Goal: Task Accomplishment & Management: Complete application form

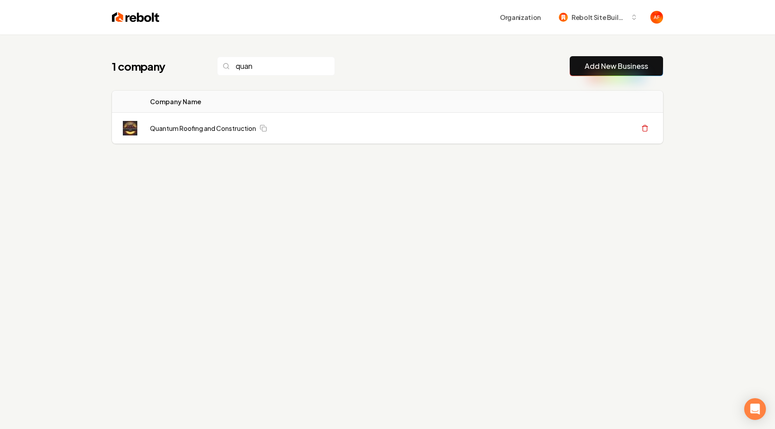
type input "quan"
click at [188, 88] on div "Logo Company Name Actions Quantum Roofing and Construction Create Org & Transfe…" at bounding box center [387, 117] width 580 height 60
click at [251, 67] on input "quan" at bounding box center [276, 66] width 118 height 19
click at [134, 19] on img at bounding box center [136, 17] width 48 height 13
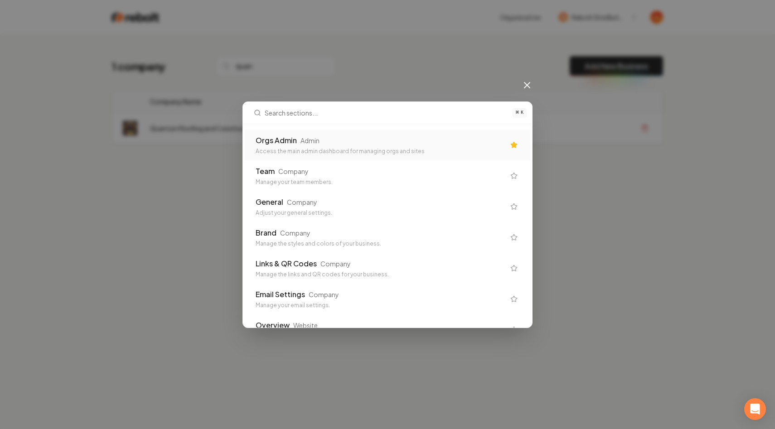
click at [269, 147] on div "Orgs Admin Admin Access the main admin dashboard for managing orgs and sites" at bounding box center [380, 145] width 249 height 20
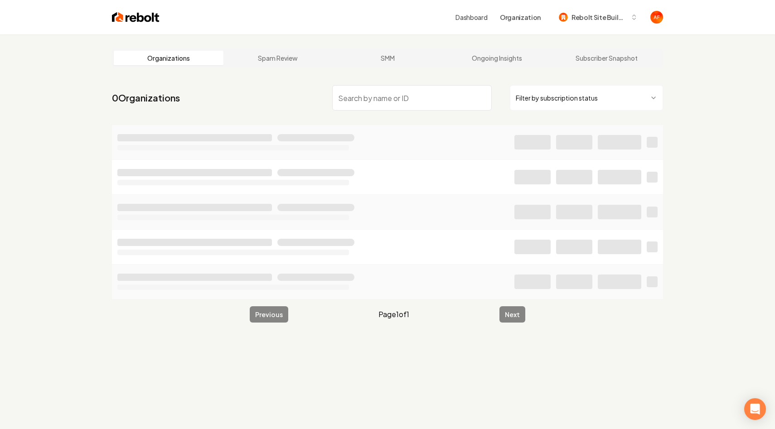
click at [347, 101] on input "search" at bounding box center [411, 97] width 159 height 25
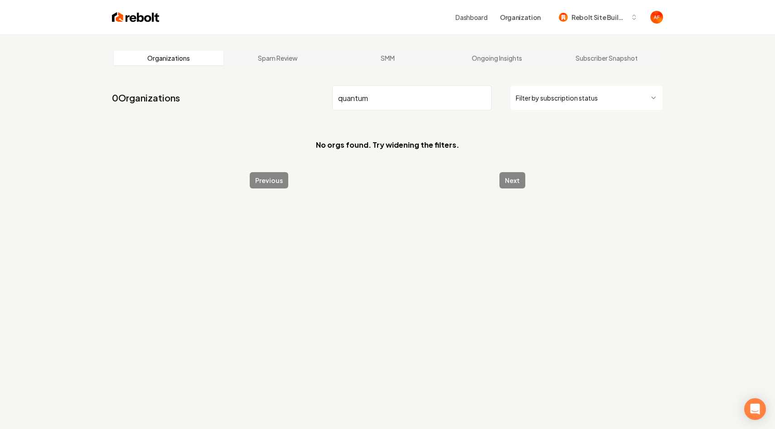
type input "quantum"
click at [112, 19] on img at bounding box center [136, 17] width 48 height 13
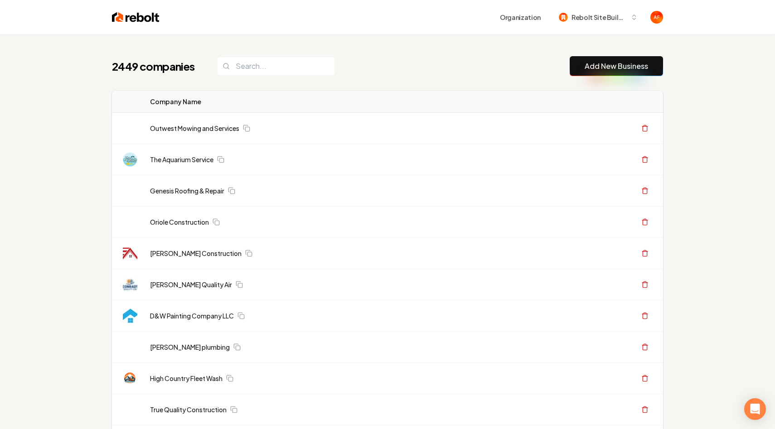
click at [621, 65] on link "Add New Business" at bounding box center [615, 66] width 63 height 11
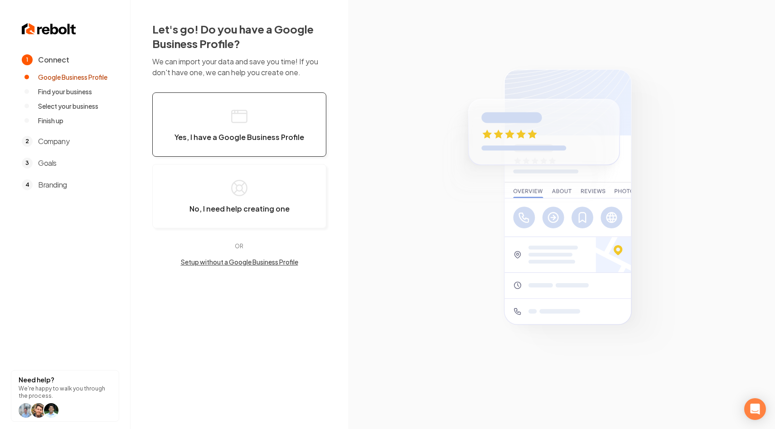
click at [257, 116] on button "Yes, I have a Google Business Profile" at bounding box center [239, 124] width 174 height 64
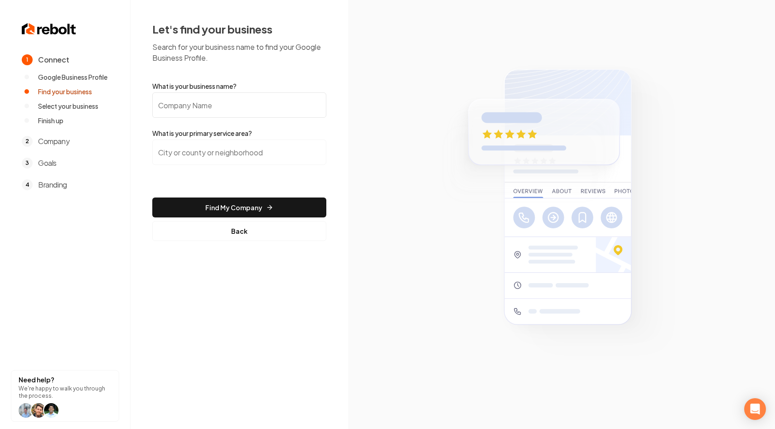
click at [261, 111] on input "What is your business name?" at bounding box center [239, 104] width 174 height 25
type input "Quantum Travel Services"
click at [262, 152] on input "search" at bounding box center [239, 152] width 174 height 25
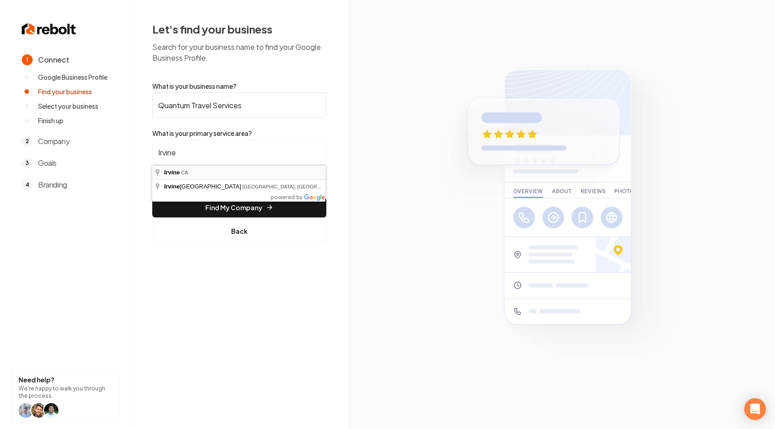
type input "[GEOGRAPHIC_DATA], [GEOGRAPHIC_DATA]"
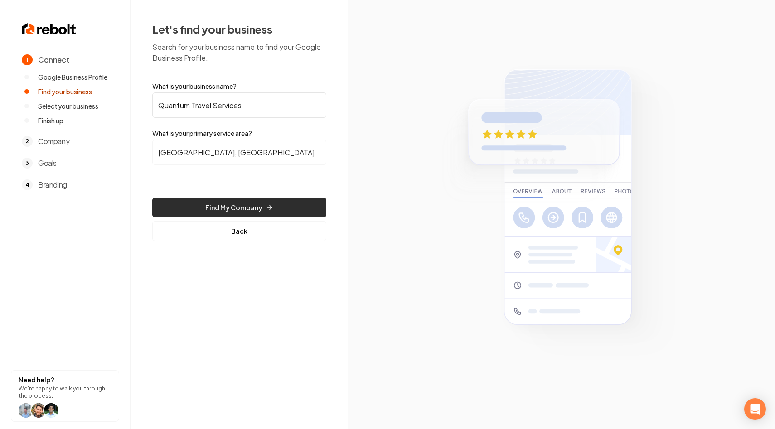
click at [255, 199] on button "Find My Company" at bounding box center [239, 208] width 174 height 20
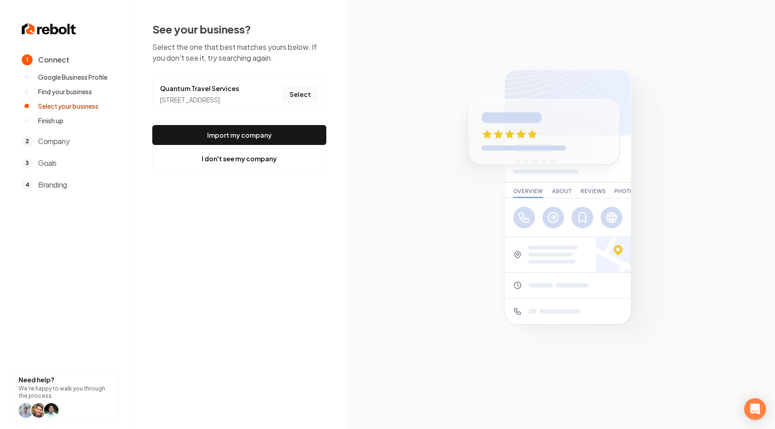
click at [311, 101] on button "Select" at bounding box center [300, 94] width 37 height 16
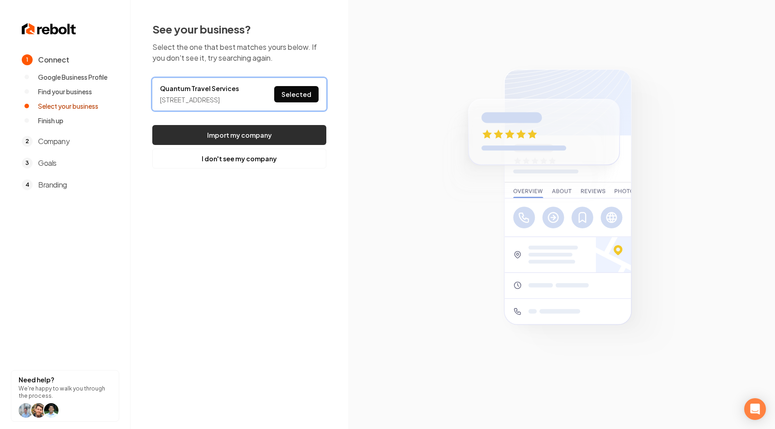
click at [249, 137] on button "Import my company" at bounding box center [239, 135] width 174 height 20
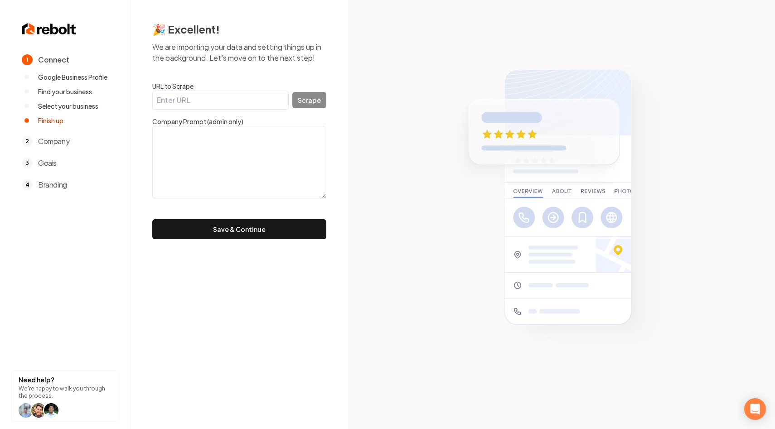
click at [240, 102] on input "URL to Scrape" at bounding box center [220, 100] width 136 height 19
paste input "[URL][DOMAIN_NAME]"
type input "[URL][DOMAIN_NAME]"
click at [316, 97] on button "Scrape" at bounding box center [309, 100] width 34 height 16
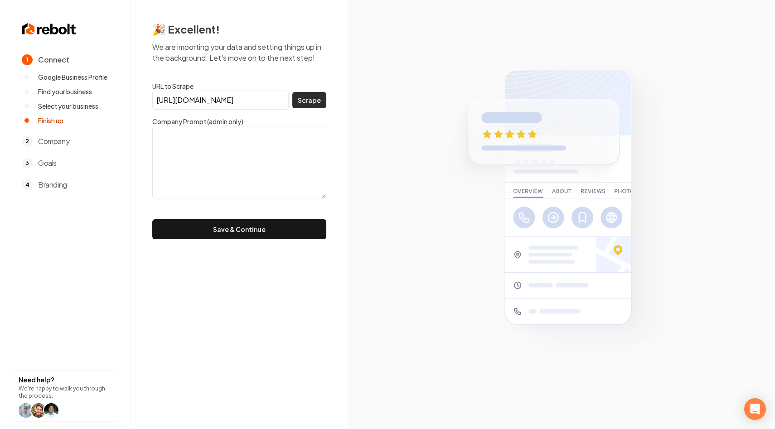
scroll to position [0, 0]
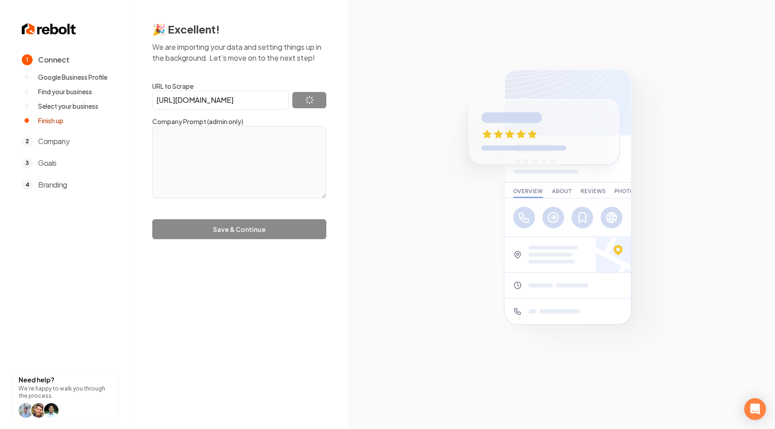
type textarea "Quantum Travel Services is a travel agency that specializes in planning trips t…"
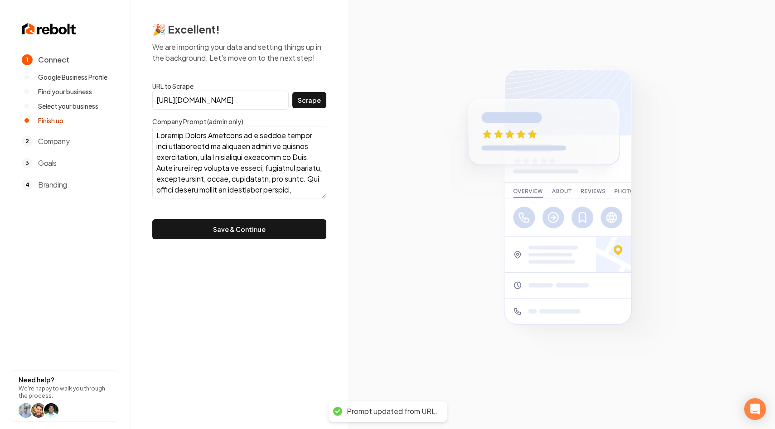
click at [290, 234] on button "Save & Continue" at bounding box center [239, 229] width 174 height 20
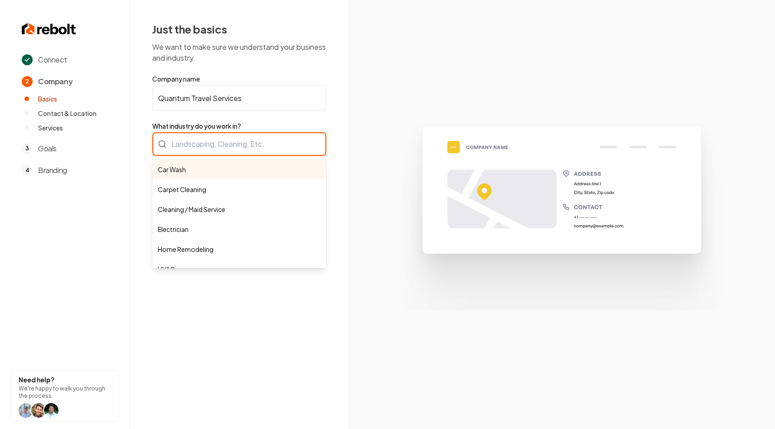
click at [246, 140] on div "Car Wash Carpet Cleaning Cleaning / Maid Service Electrician Home Remodeling HV…" at bounding box center [239, 144] width 174 height 24
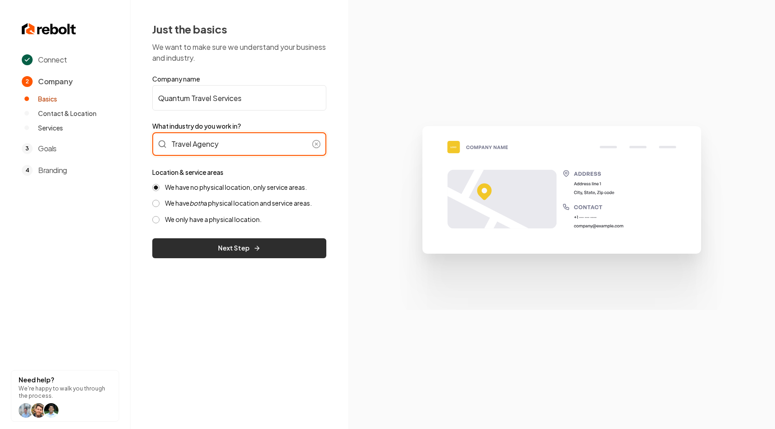
type input "Travel Agency"
click at [246, 245] on button "Next Step" at bounding box center [239, 248] width 174 height 20
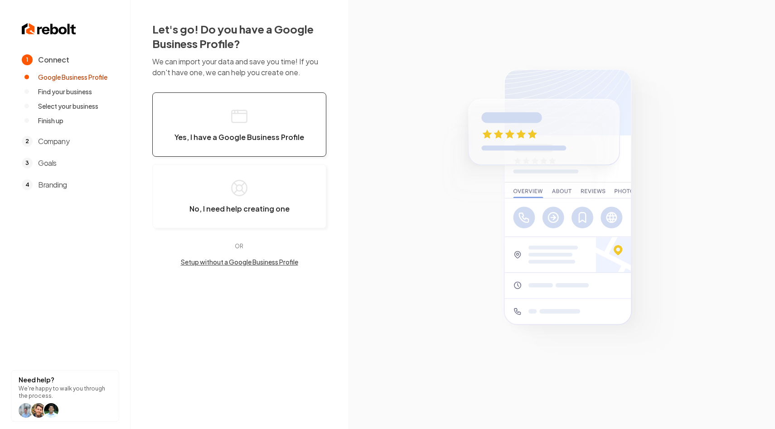
click at [224, 130] on button "Yes, I have a Google Business Profile" at bounding box center [239, 124] width 174 height 64
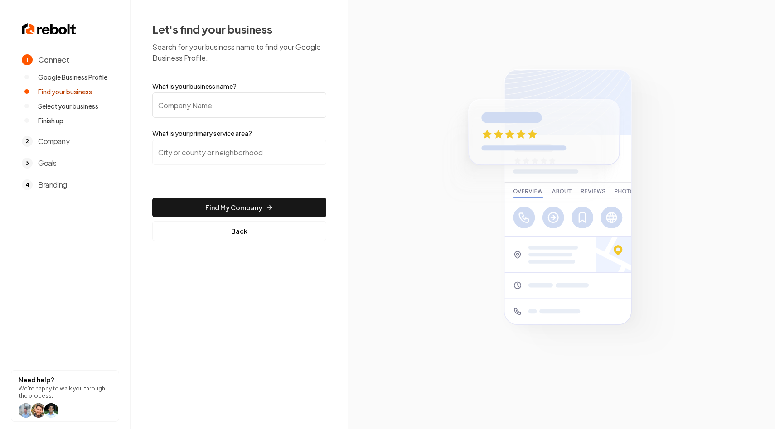
click at [221, 107] on input "What is your business name?" at bounding box center [239, 104] width 174 height 25
type input "Quantum Travel Services"
click at [227, 150] on input "search" at bounding box center [239, 152] width 174 height 25
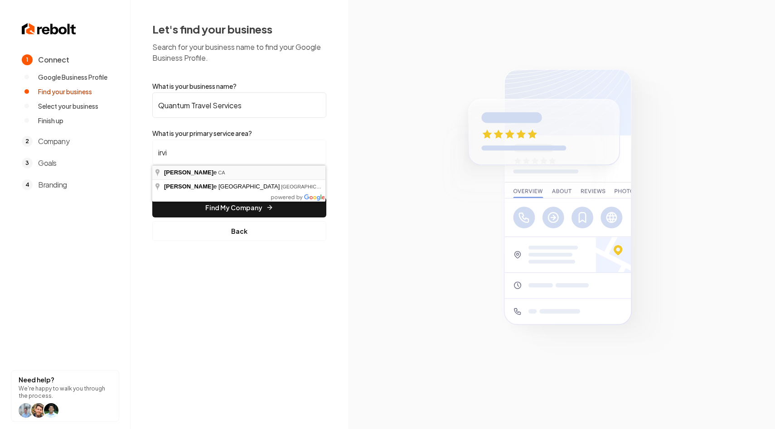
type input "Irvine, CA"
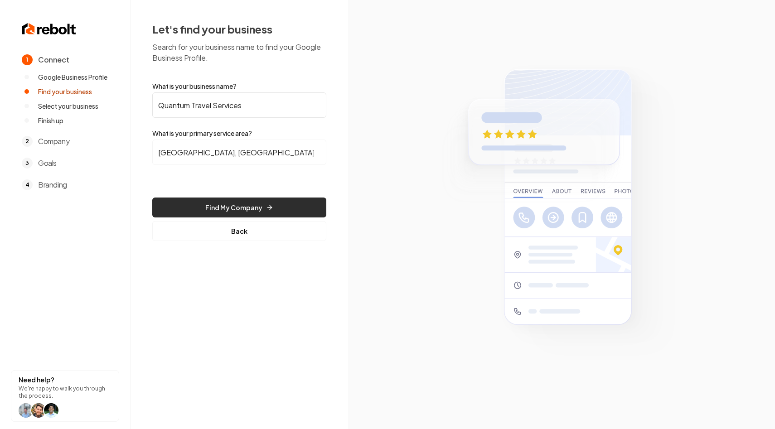
click at [237, 204] on button "Find My Company" at bounding box center [239, 208] width 174 height 20
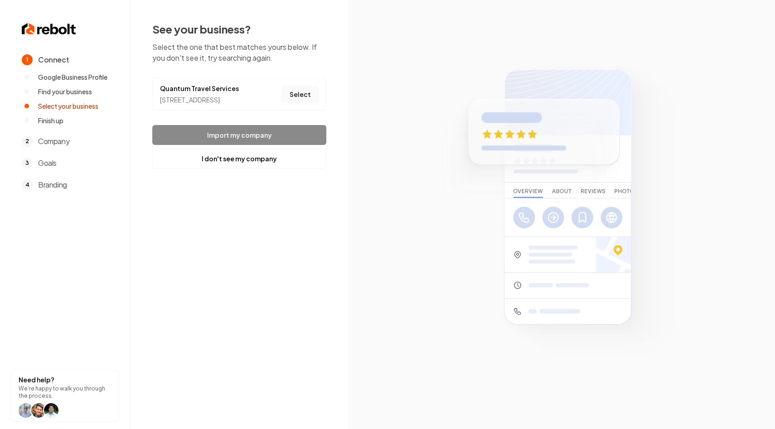
click at [307, 93] on button "Select" at bounding box center [300, 94] width 37 height 16
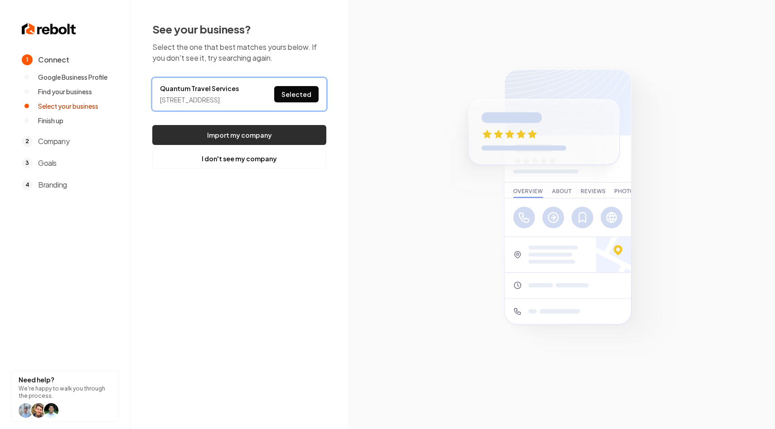
click at [262, 142] on button "Import my company" at bounding box center [239, 135] width 174 height 20
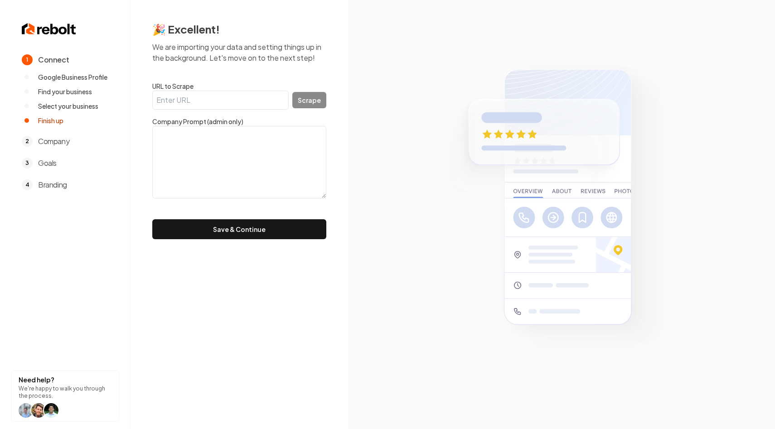
click at [185, 98] on input "URL to Scrape" at bounding box center [220, 100] width 136 height 19
paste input "https://www.quantumtravel.com/reviews"
type input "https://www.quantumtravel.com/reviews"
click at [304, 103] on button "Scrape" at bounding box center [309, 100] width 34 height 16
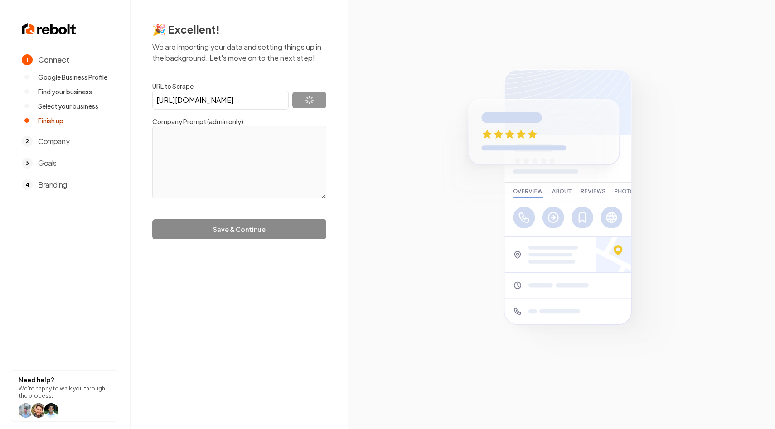
scroll to position [0, 0]
type textarea "Quantum Travel Services is a travel agency that specializes in planning trips t…"
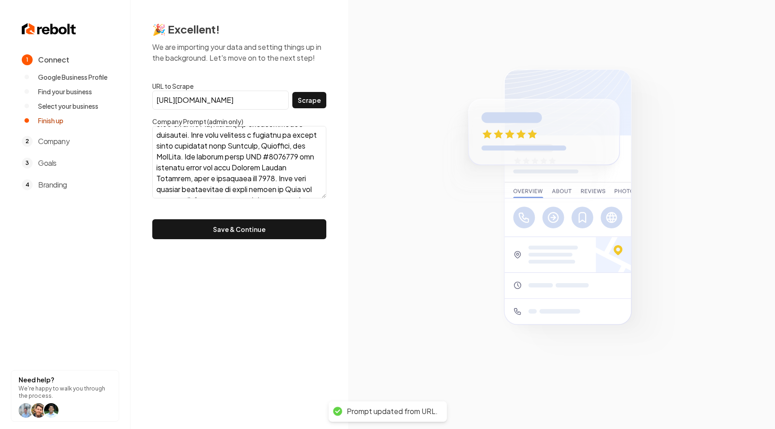
scroll to position [388, 0]
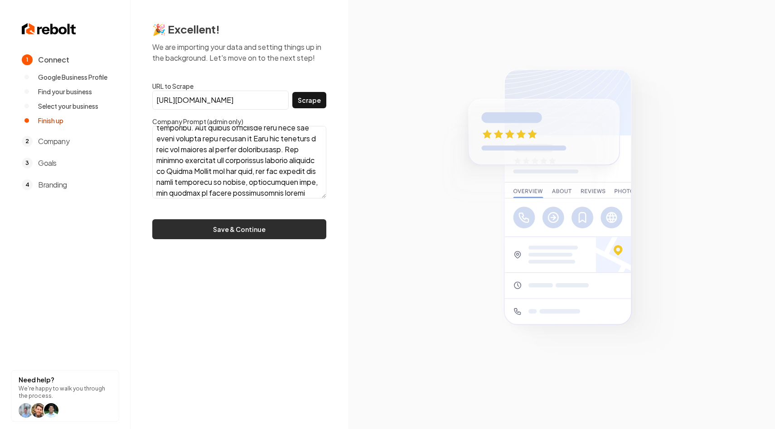
click at [242, 237] on button "Save & Continue" at bounding box center [239, 229] width 174 height 20
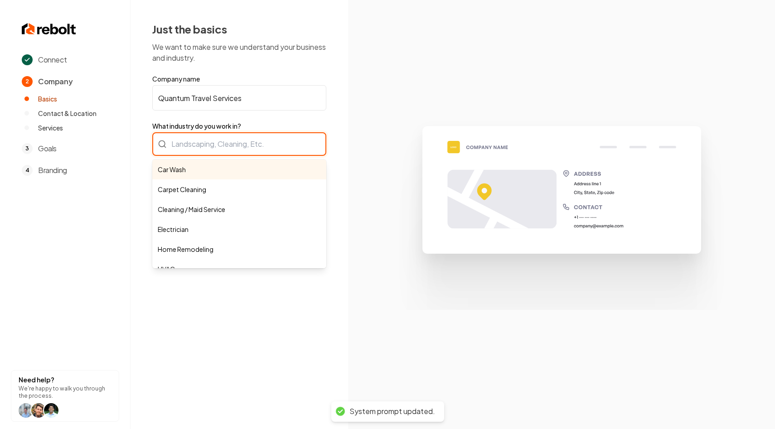
click at [238, 141] on div "Car Wash Carpet Cleaning Cleaning / Maid Service Electrician Home Remodeling HV…" at bounding box center [239, 144] width 174 height 24
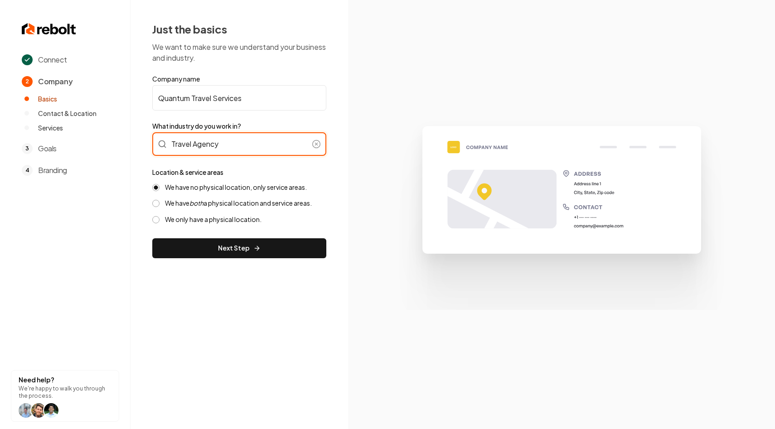
type input "Travel Agency"
click at [213, 204] on label "We have both a physical location and service areas." at bounding box center [238, 203] width 147 height 9
click at [159, 204] on button "We have both a physical location and service areas." at bounding box center [155, 203] width 7 height 7
click at [213, 216] on label "We only have a physical location." at bounding box center [213, 219] width 96 height 9
click at [159, 216] on button "We only have a physical location." at bounding box center [155, 219] width 7 height 7
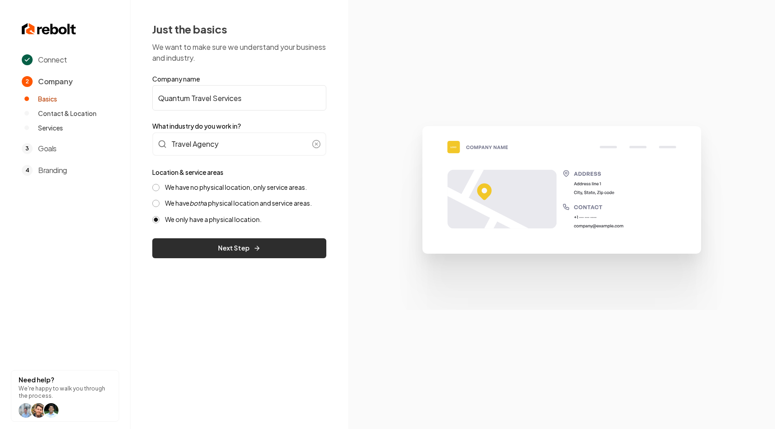
click at [233, 245] on button "Next Step" at bounding box center [239, 248] width 174 height 20
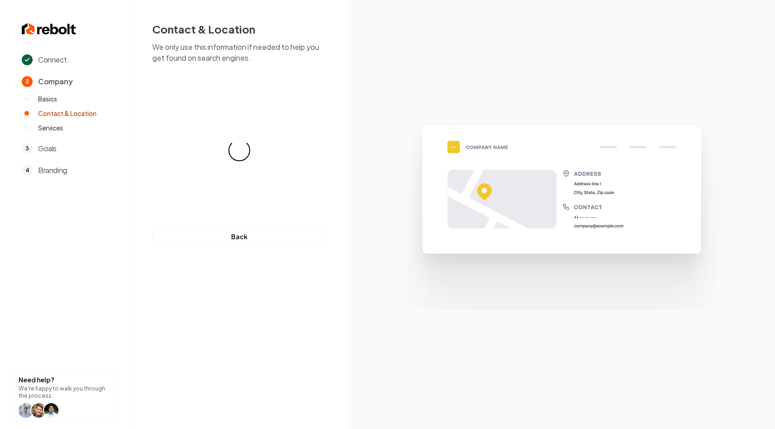
select select "**"
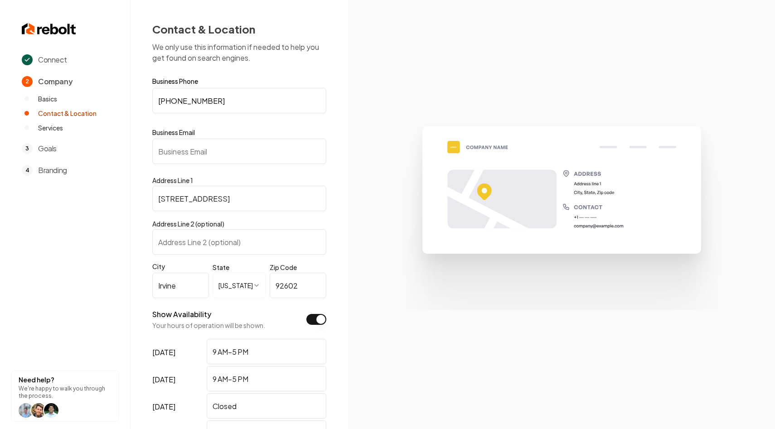
click at [212, 156] on input "Business Email" at bounding box center [239, 151] width 174 height 25
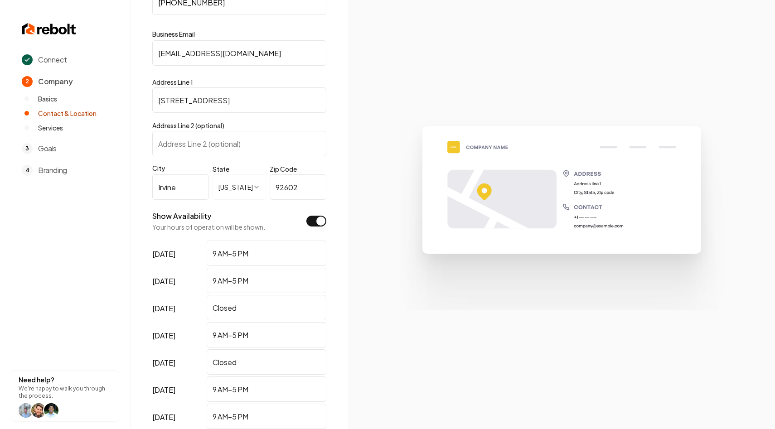
scroll to position [194, 0]
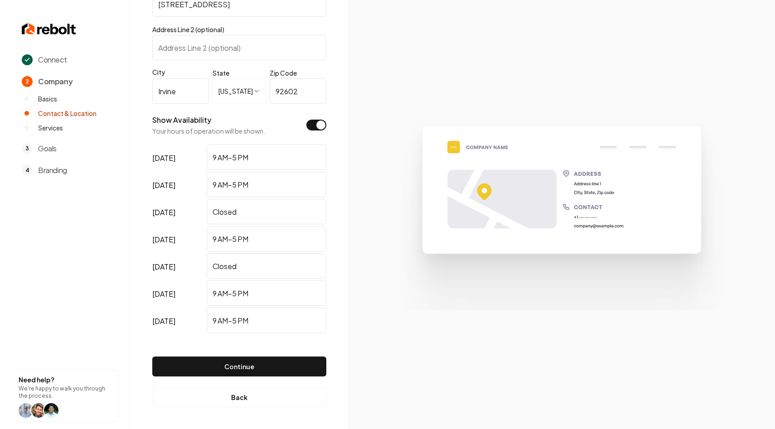
type input "Info@quantumtravel.com"
click at [233, 211] on input "Closed" at bounding box center [267, 211] width 120 height 25
click at [261, 374] on button "Continue" at bounding box center [239, 367] width 174 height 20
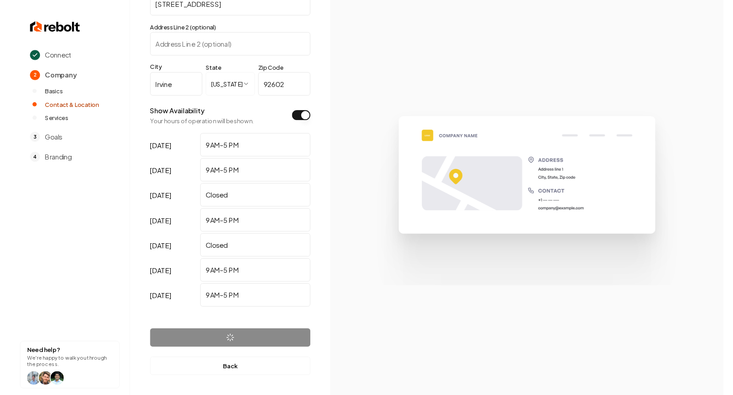
scroll to position [0, 0]
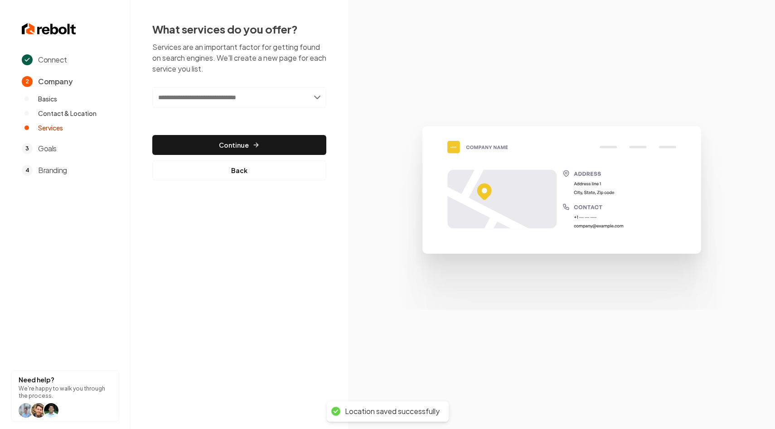
click at [294, 104] on input "text" at bounding box center [239, 97] width 174 height 21
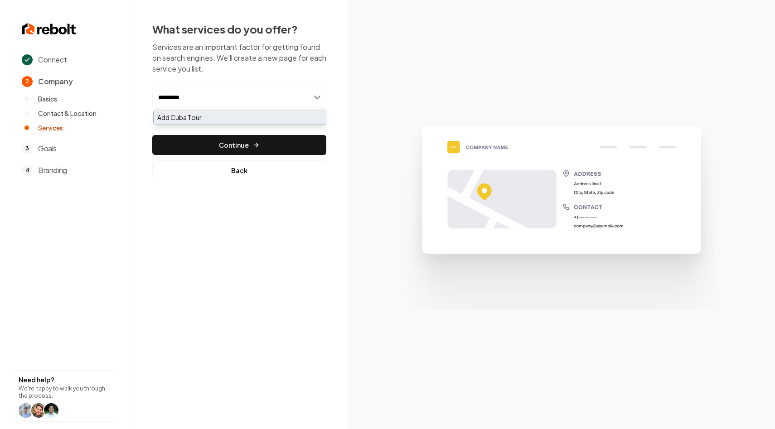
type input "*********"
click at [248, 122] on div "Add Cuba Tour" at bounding box center [240, 117] width 172 height 14
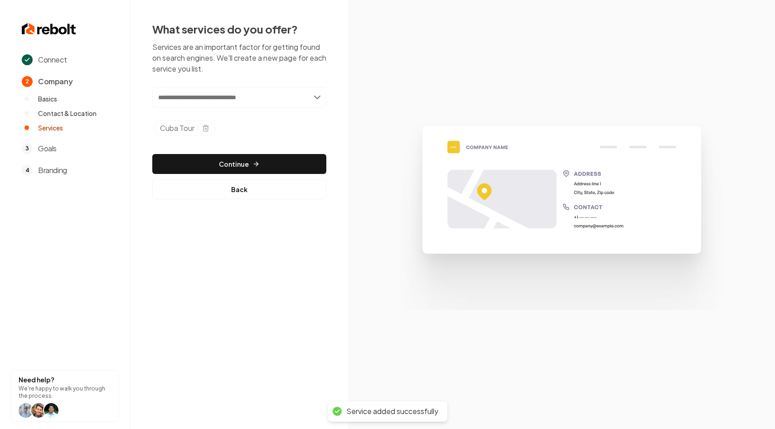
click at [239, 98] on input "text" at bounding box center [239, 97] width 174 height 21
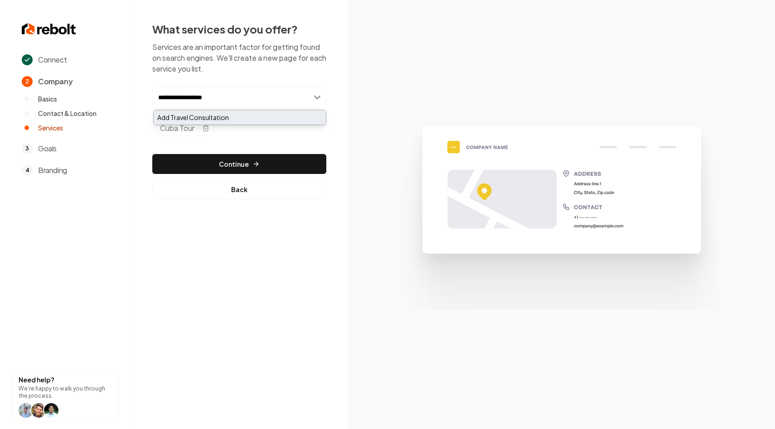
type input "**********"
click at [245, 120] on div "Add Travel Consultation" at bounding box center [240, 117] width 172 height 14
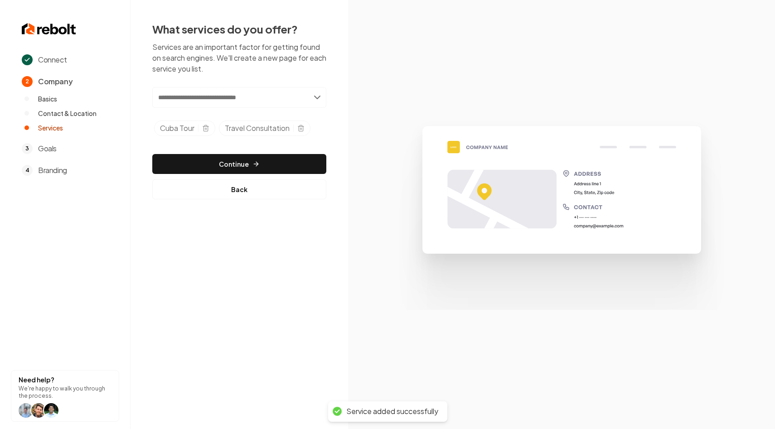
click at [227, 99] on input "text" at bounding box center [239, 97] width 174 height 21
type input "*"
click at [224, 88] on input "text" at bounding box center [239, 97] width 174 height 21
click at [222, 93] on input "text" at bounding box center [239, 97] width 174 height 21
type input "*"
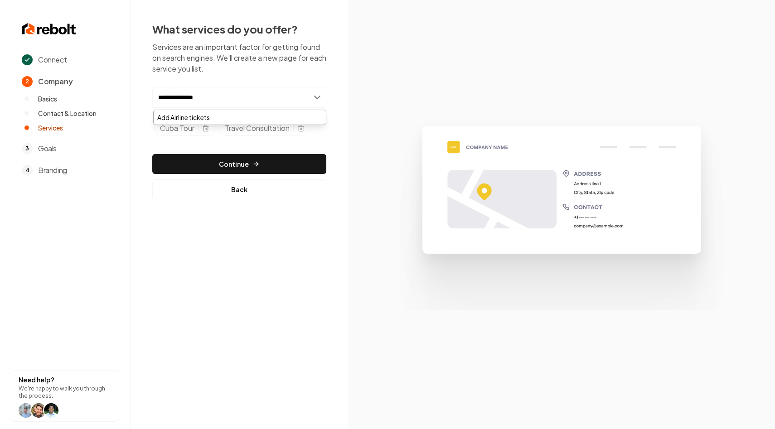
click at [179, 99] on input "**********" at bounding box center [239, 97] width 174 height 21
type input "**********"
click at [213, 121] on div "Add Airline Tickets" at bounding box center [240, 117] width 172 height 14
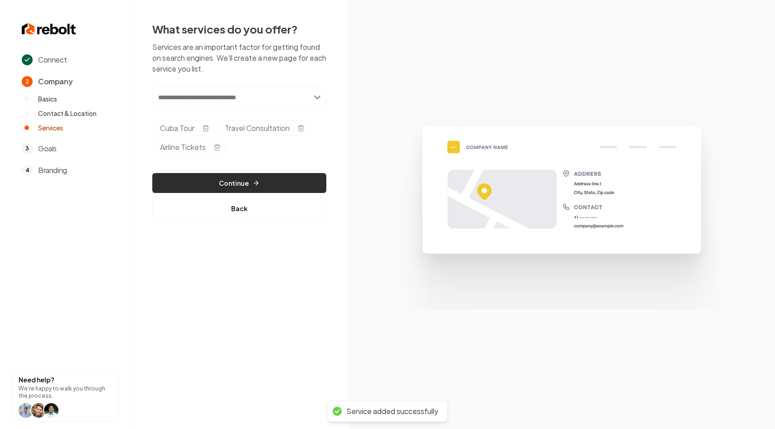
click at [245, 178] on button "Continue" at bounding box center [239, 183] width 174 height 20
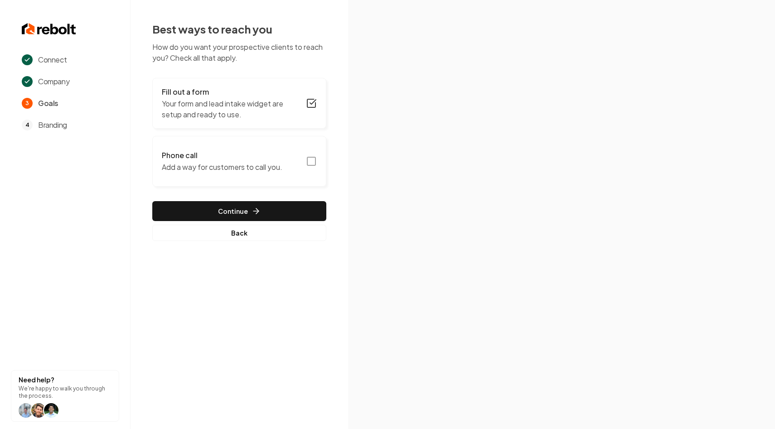
click at [306, 154] on button "Phone call Add a way for customers to call you." at bounding box center [239, 161] width 174 height 51
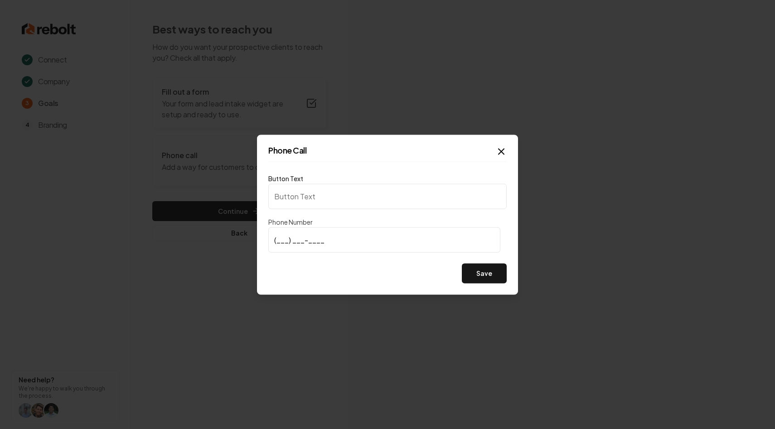
type input "Call us"
type input "(800) 921-8858"
click at [479, 275] on button "Save" at bounding box center [484, 273] width 45 height 20
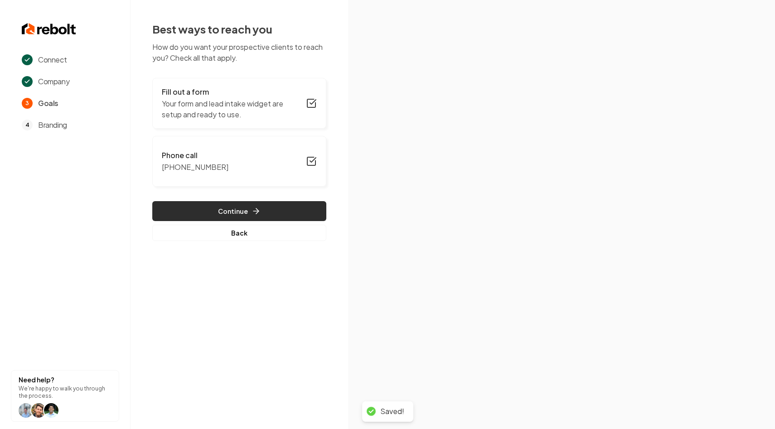
click at [257, 217] on button "Continue" at bounding box center [239, 211] width 174 height 20
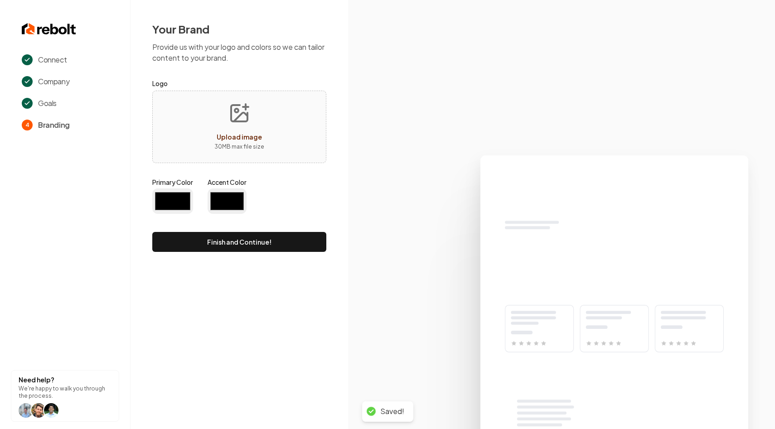
type input "#194d33"
type input "#70be00"
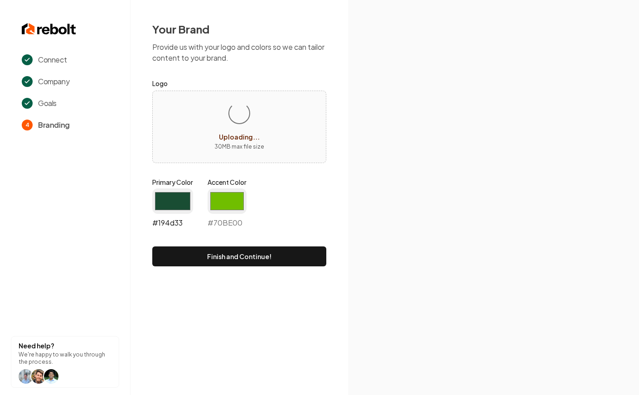
click at [172, 190] on input "#194d33" at bounding box center [172, 200] width 41 height 25
type input "#2f5c9a"
click at [182, 195] on input "#2f5c9a" at bounding box center [172, 200] width 41 height 25
click at [237, 196] on input "#70be00" at bounding box center [226, 200] width 39 height 25
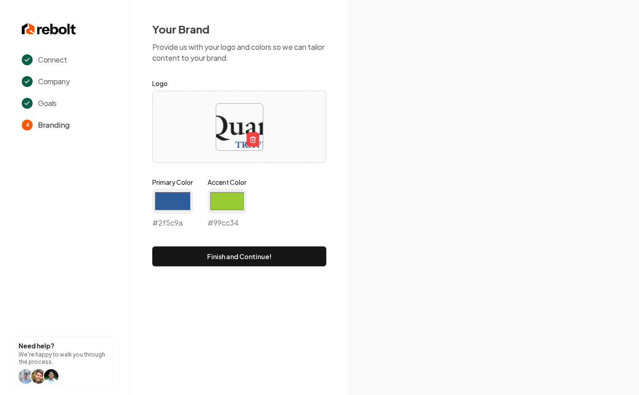
type input "#99cc34"
click at [385, 183] on icon at bounding box center [493, 254] width 291 height 281
click at [268, 256] on button "Finish and Continue!" at bounding box center [239, 256] width 174 height 20
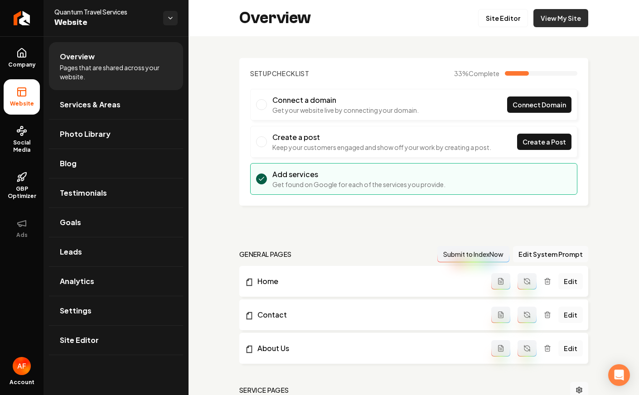
click at [544, 20] on link "View My Site" at bounding box center [560, 18] width 55 height 18
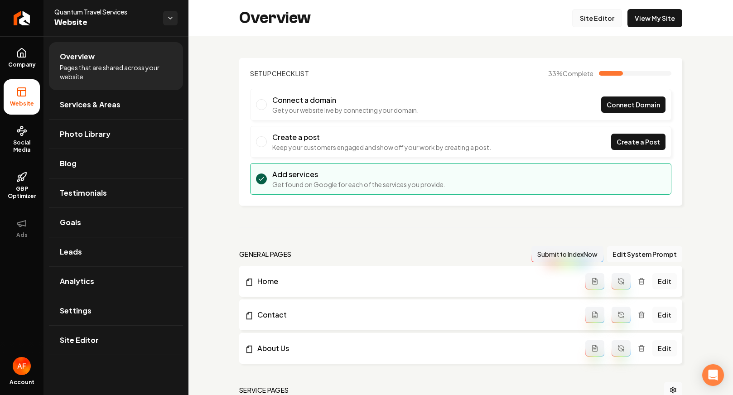
click at [591, 21] on link "Site Editor" at bounding box center [597, 18] width 50 height 18
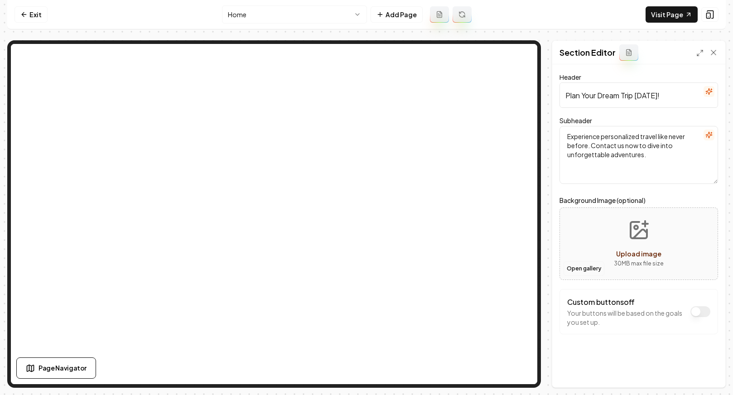
click at [579, 266] on button "Open gallery" at bounding box center [584, 268] width 41 height 14
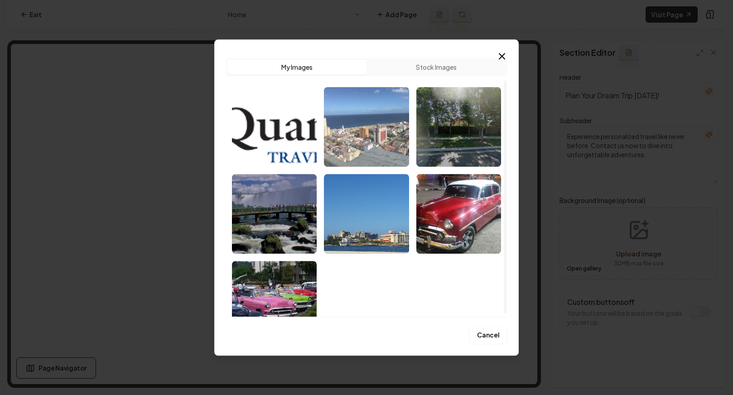
scroll to position [28, 0]
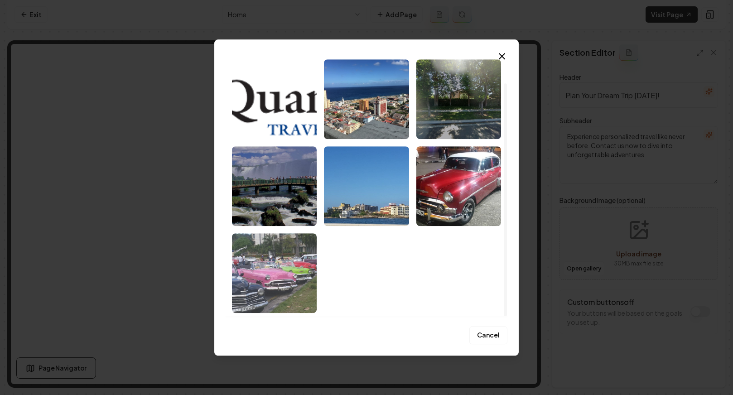
click at [271, 292] on img "Select image image_68d094e65c7cd75eb83fb8f7.jpeg" at bounding box center [274, 273] width 85 height 80
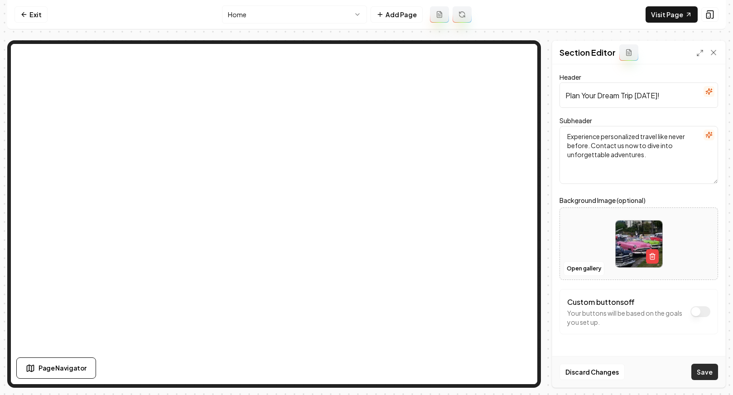
click at [708, 367] on button "Save" at bounding box center [704, 372] width 27 height 16
click at [30, 11] on link "Exit" at bounding box center [30, 14] width 33 height 16
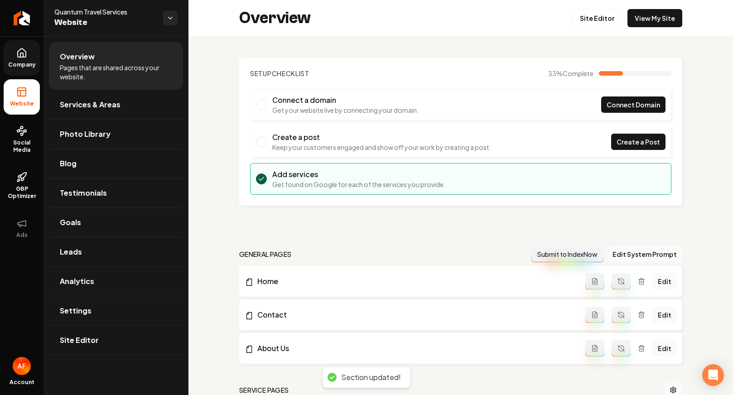
click at [31, 58] on link "Company" at bounding box center [22, 57] width 36 height 35
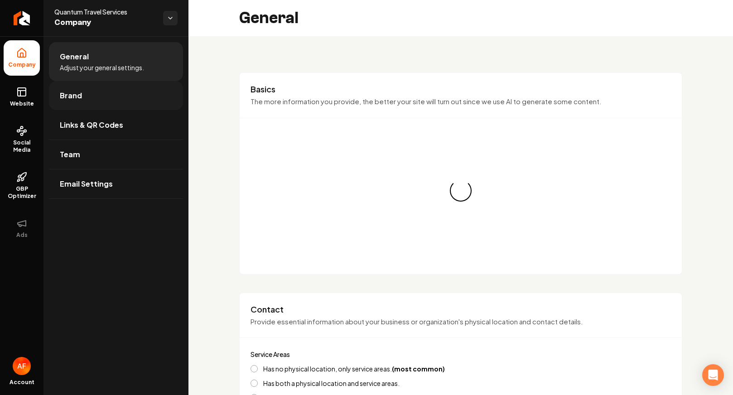
click at [101, 106] on link "Brand" at bounding box center [116, 95] width 134 height 29
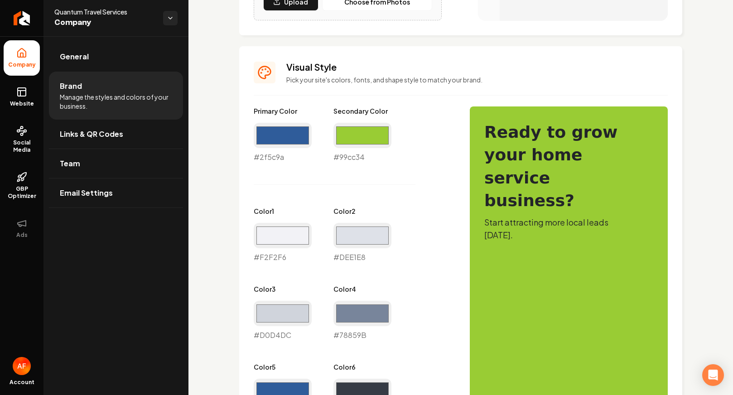
scroll to position [469, 0]
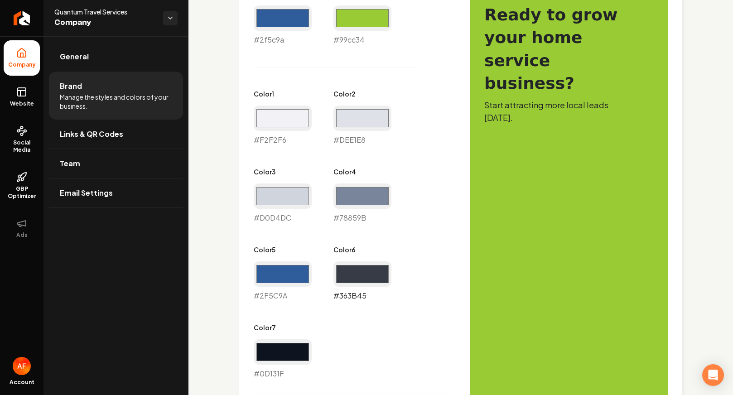
click at [362, 280] on input "#363b45" at bounding box center [362, 273] width 58 height 25
type input "#2f5c9a"
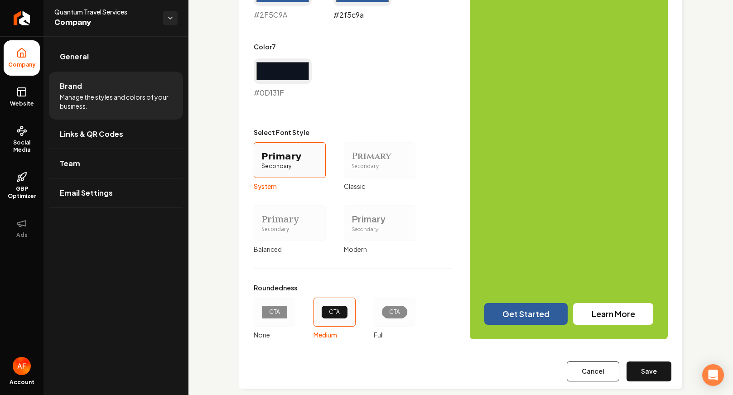
scroll to position [765, 0]
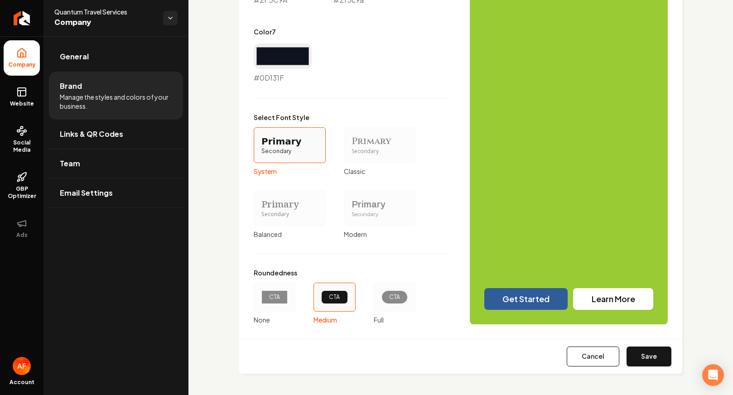
click at [404, 292] on div "CTA" at bounding box center [394, 297] width 26 height 14
click at [381, 294] on button "CTA Full" at bounding box center [376, 297] width 7 height 7
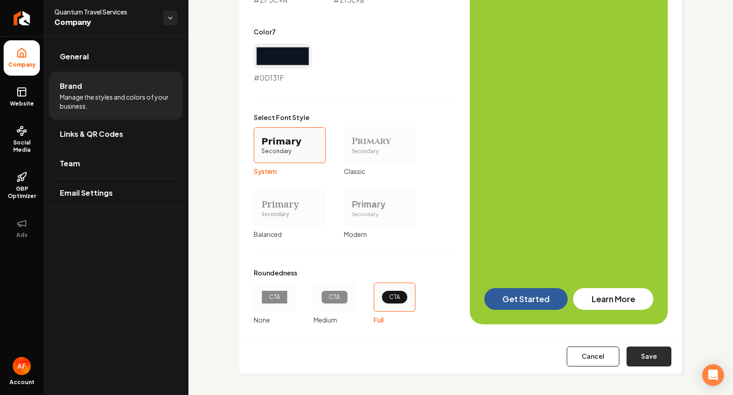
click at [665, 359] on button "Save" at bounding box center [649, 357] width 45 height 20
click at [30, 92] on link "Website" at bounding box center [22, 96] width 36 height 35
type input "#f2f2f6"
type input "#dee1e8"
type input "#d0d4dc"
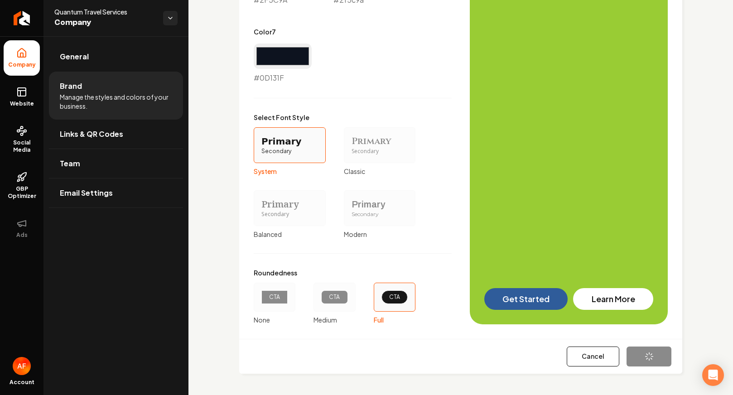
type input "#78859b"
type input "#2f5c9a"
type input "#0d131f"
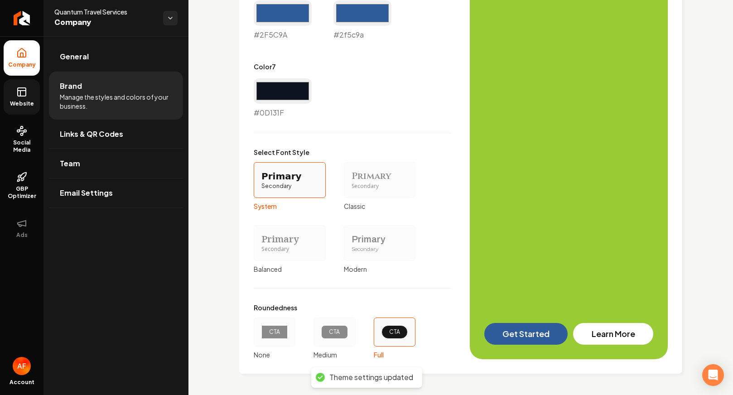
click at [38, 92] on link "Website" at bounding box center [22, 96] width 36 height 35
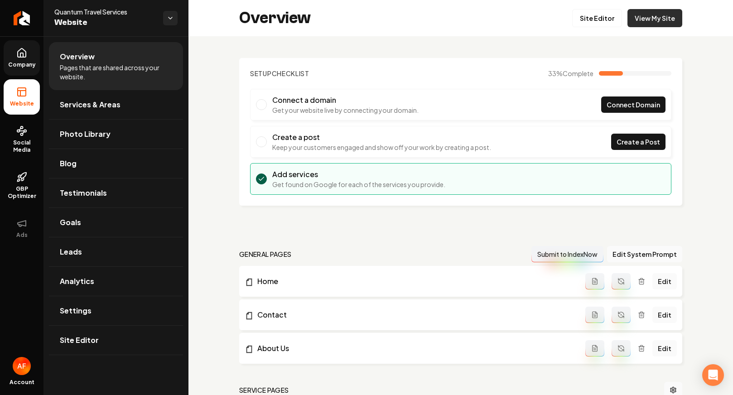
click at [659, 13] on link "View My Site" at bounding box center [654, 18] width 55 height 18
